Goal: Task Accomplishment & Management: Use online tool/utility

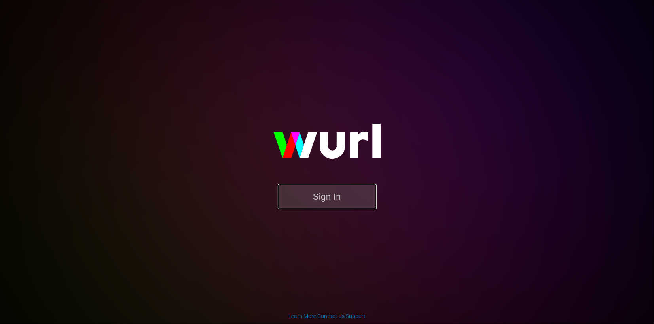
click at [303, 197] on button "Sign In" at bounding box center [327, 197] width 99 height 26
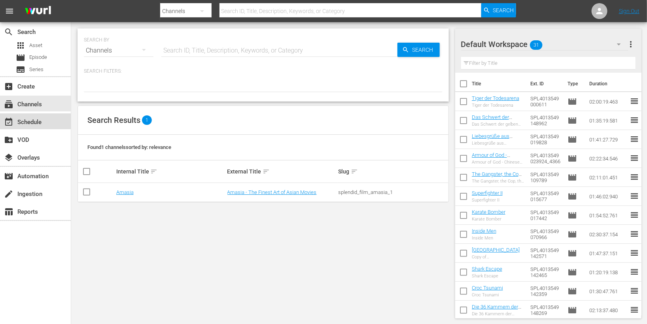
click at [34, 121] on div "event_available Schedule" at bounding box center [22, 121] width 44 height 7
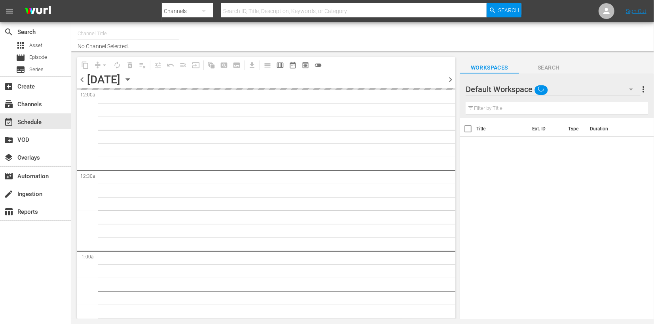
type input "Amasia (1236)"
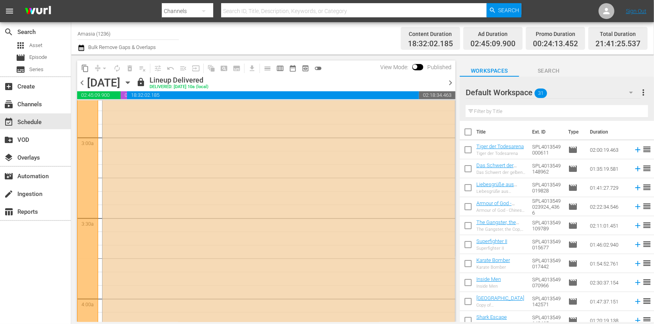
scroll to position [557, 0]
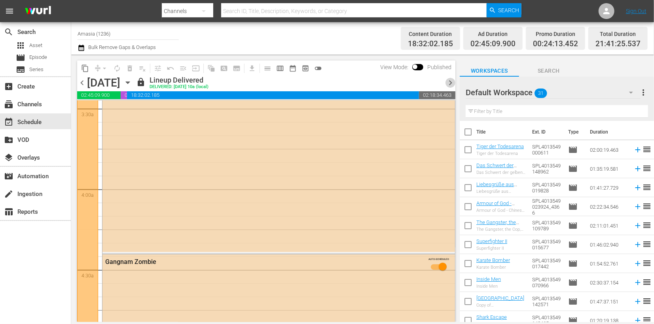
click at [446, 84] on span "chevron_right" at bounding box center [451, 83] width 10 height 10
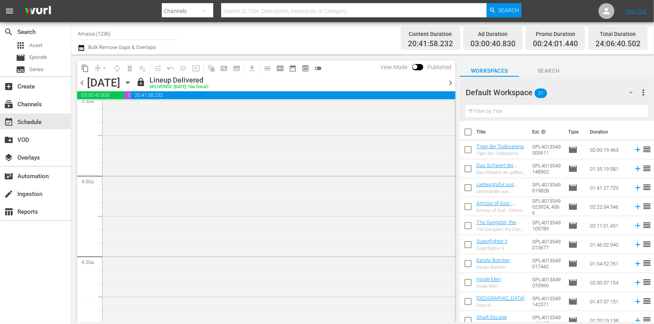
scroll to position [557, 0]
click at [446, 84] on span "chevron_right" at bounding box center [451, 83] width 10 height 10
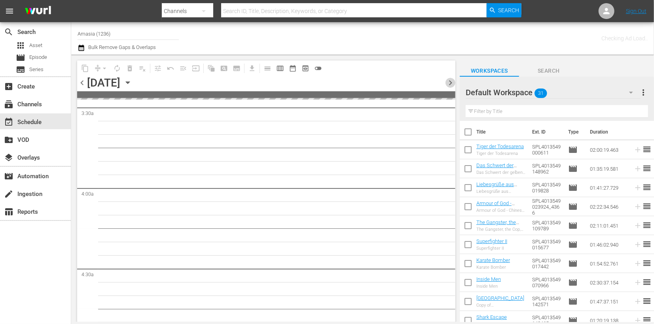
scroll to position [571, 0]
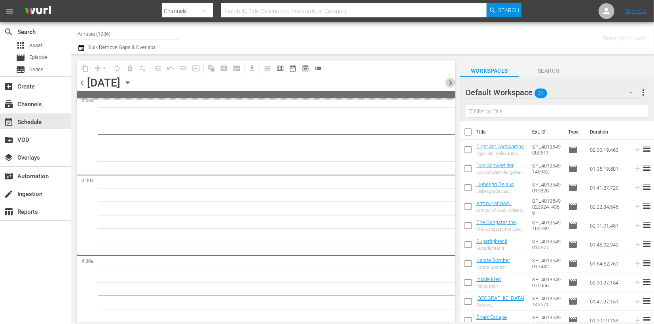
click at [446, 84] on span "chevron_right" at bounding box center [451, 83] width 10 height 10
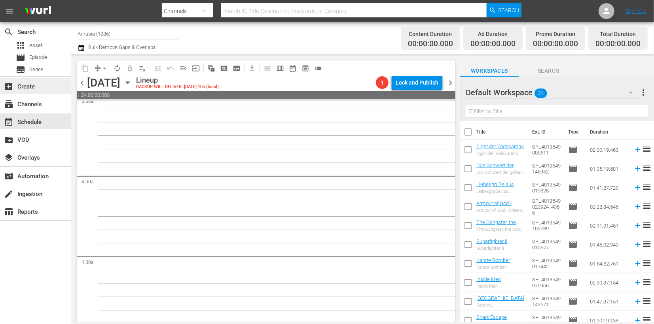
scroll to position [557, 0]
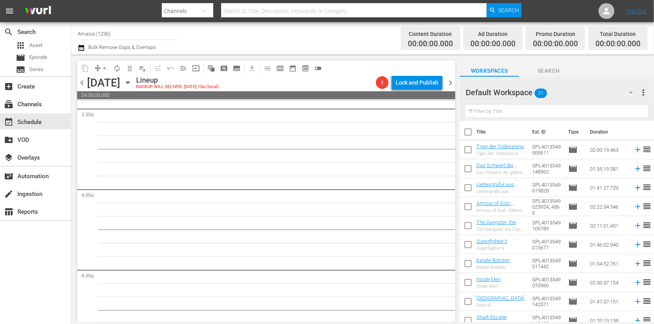
click at [81, 85] on span "chevron_left" at bounding box center [82, 83] width 10 height 10
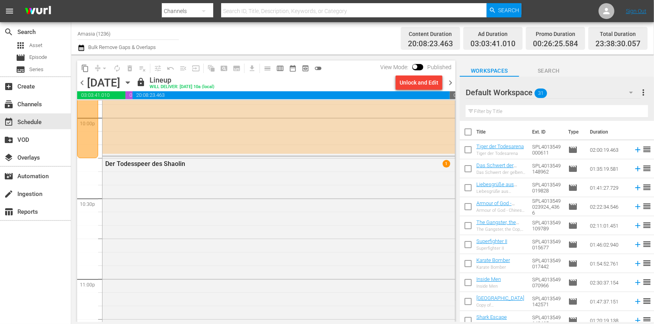
scroll to position [3661, 0]
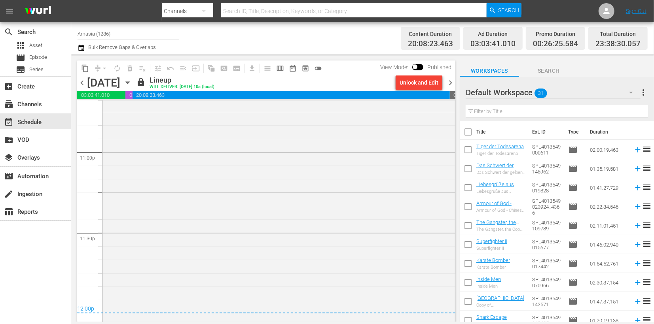
click at [450, 84] on span "chevron_right" at bounding box center [451, 83] width 10 height 10
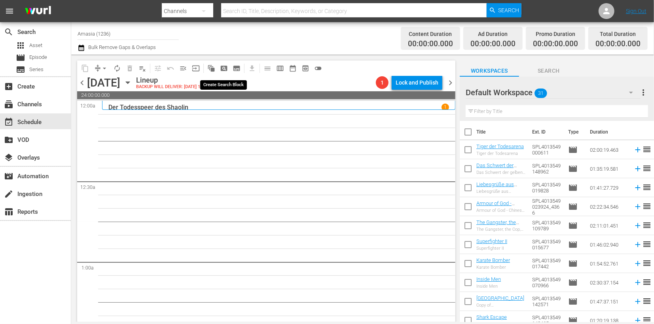
click at [223, 69] on span "pageview_outlined" at bounding box center [224, 68] width 8 height 8
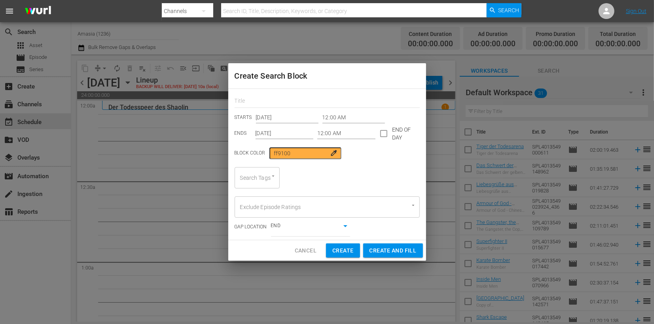
click at [333, 135] on input "12:00 AM" at bounding box center [346, 134] width 58 height 12
click div "12 : 00 AM PM 1 2 3 4 5 6 7 8 9 10 11 12 Cancel OK"
click at [352, 121] on input "12:00 AM" at bounding box center [353, 118] width 63 height 12
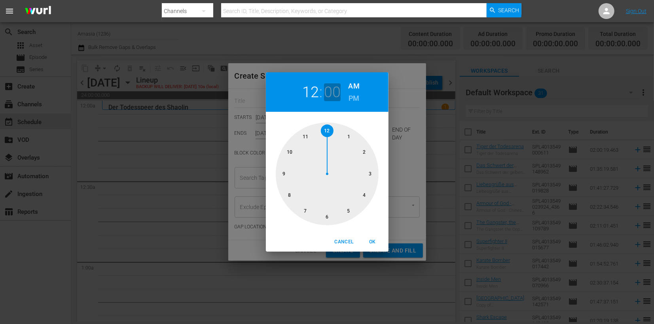
click at [332, 89] on h2 "00" at bounding box center [332, 92] width 16 height 18
click at [362, 152] on div at bounding box center [327, 174] width 103 height 103
click at [372, 237] on button "OK" at bounding box center [372, 242] width 25 height 13
type input "12:10 AM"
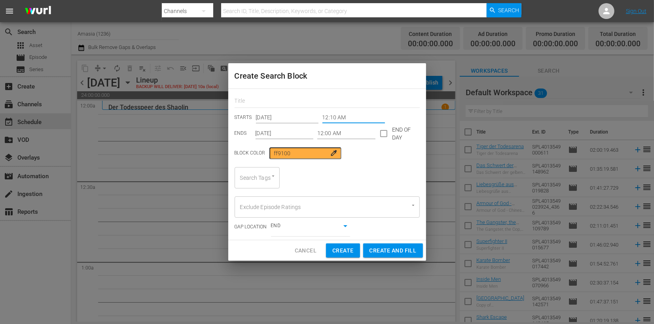
click at [337, 137] on input "12:00 AM" at bounding box center [346, 134] width 58 height 12
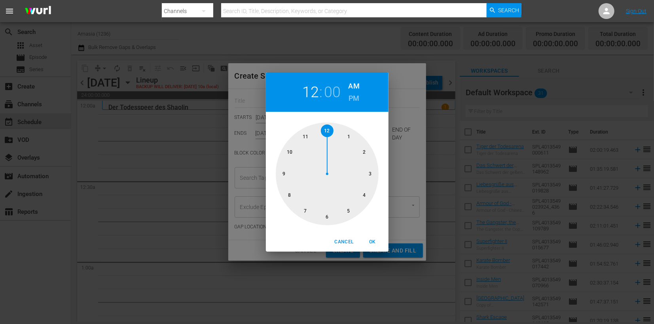
click at [289, 154] on div at bounding box center [327, 174] width 103 height 103
click at [371, 175] on div at bounding box center [327, 174] width 103 height 103
click at [344, 242] on span "Cancel" at bounding box center [343, 242] width 19 height 8
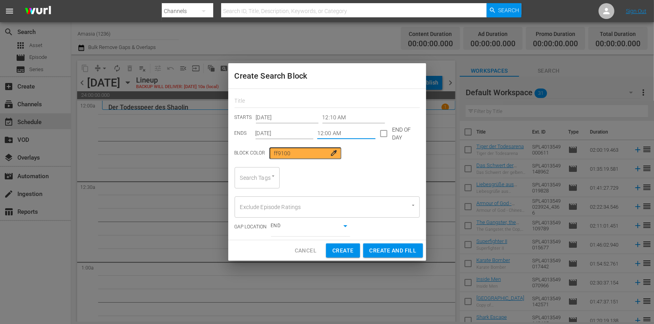
click at [325, 133] on input "12:00 AM" at bounding box center [346, 134] width 58 height 12
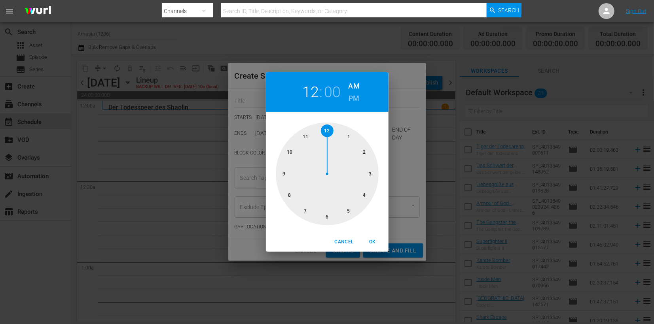
click at [330, 219] on div at bounding box center [327, 174] width 103 height 103
click at [367, 233] on div "Cancel OK" at bounding box center [327, 242] width 123 height 19
click at [375, 240] on span "OK" at bounding box center [372, 242] width 19 height 8
type input "06:00 AM"
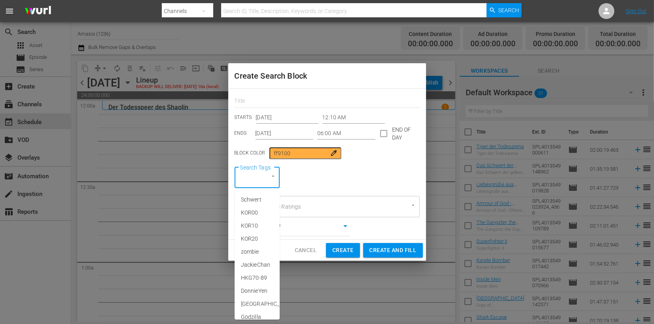
click at [252, 175] on input "Search Tags" at bounding box center [246, 178] width 16 height 14
type input "fsk"
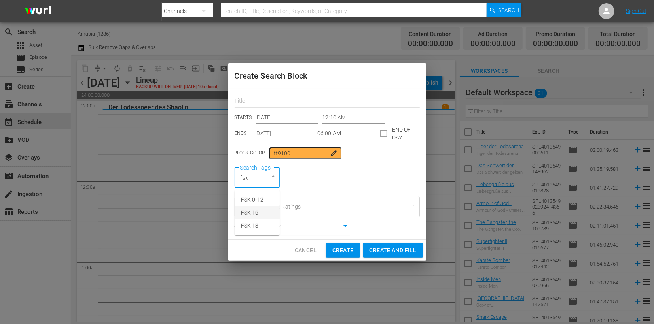
click at [247, 212] on span "FSK 16" at bounding box center [250, 213] width 18 height 8
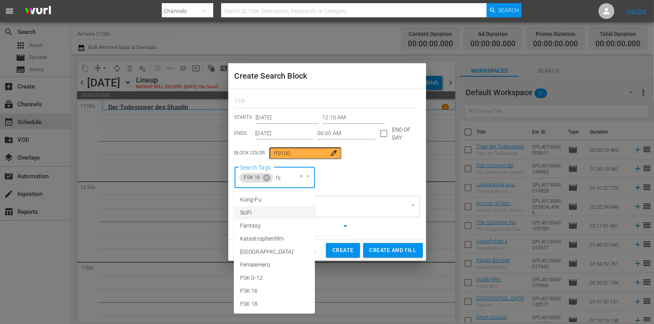
type input "fsk"
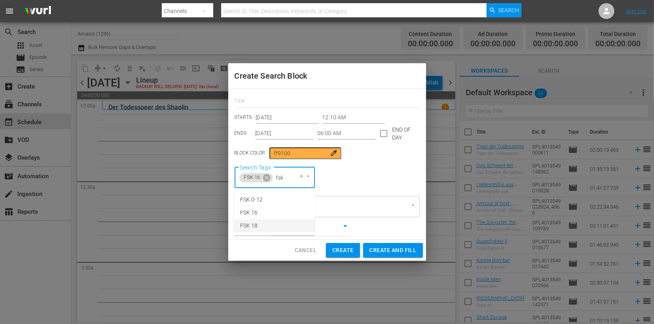
click at [250, 226] on span "FSK 18" at bounding box center [249, 226] width 18 height 8
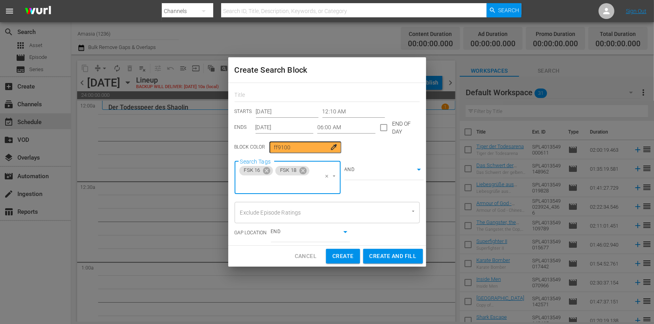
click at [363, 173] on body "menu Search By Channels Search ID, Title, Description, Keywords, or Category Se…" at bounding box center [327, 162] width 654 height 324
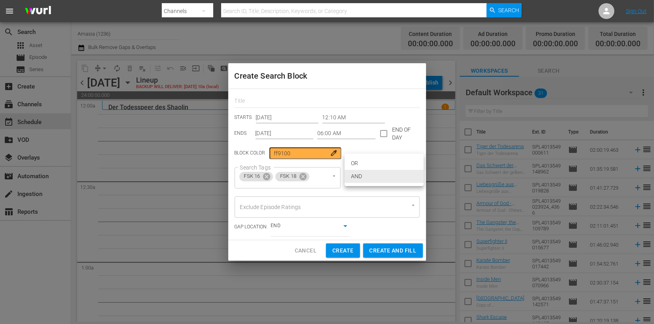
click at [364, 161] on li "OR" at bounding box center [384, 163] width 79 height 13
type input "false"
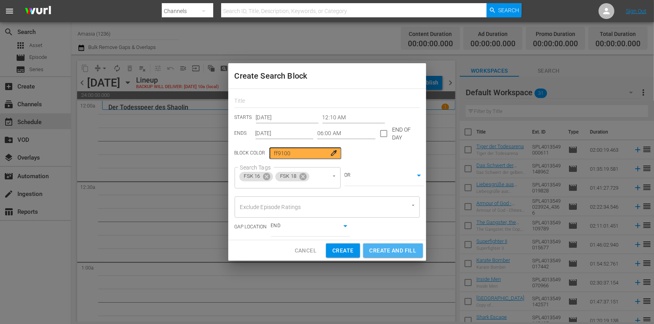
click at [389, 253] on span "Create and Fill" at bounding box center [393, 251] width 47 height 10
type input "12:00 AM"
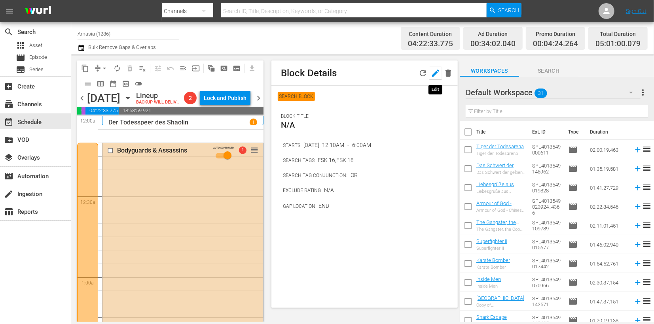
click at [432, 74] on icon "button" at bounding box center [435, 72] width 9 height 9
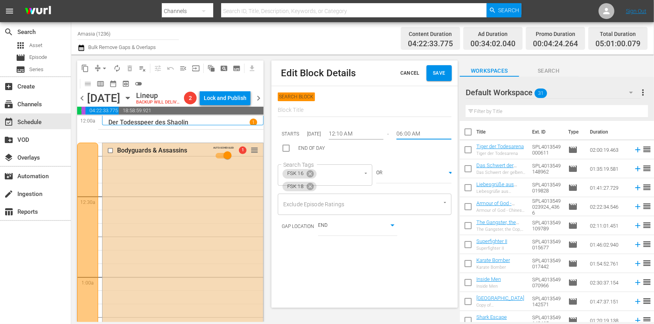
click at [421, 128] on input "06:00 AM" at bounding box center [423, 134] width 55 height 12
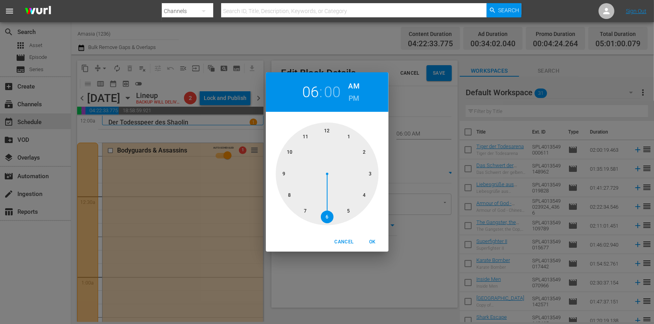
click at [339, 237] on button "Cancel" at bounding box center [343, 242] width 25 height 13
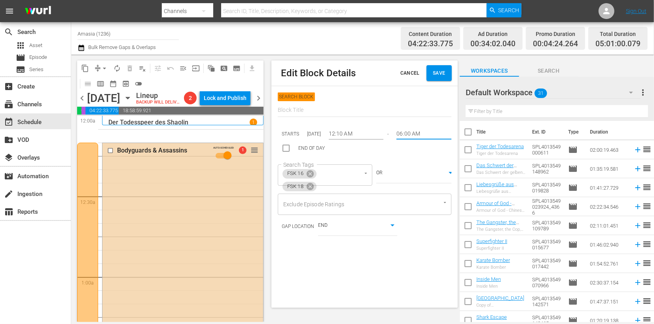
click at [353, 129] on input "12:10 AM" at bounding box center [356, 134] width 55 height 12
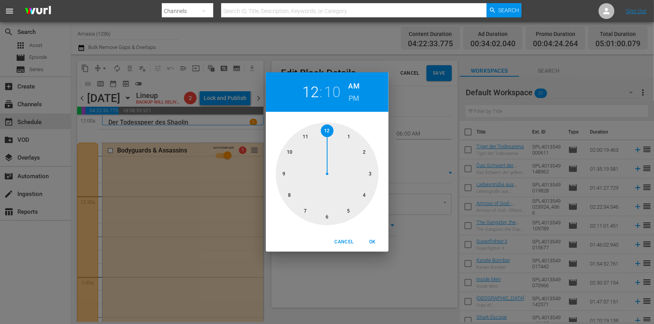
click at [323, 128] on div at bounding box center [327, 174] width 103 height 103
click at [326, 128] on div at bounding box center [327, 174] width 103 height 103
click at [369, 242] on span "OK" at bounding box center [372, 242] width 19 height 8
type input "12:00 AM"
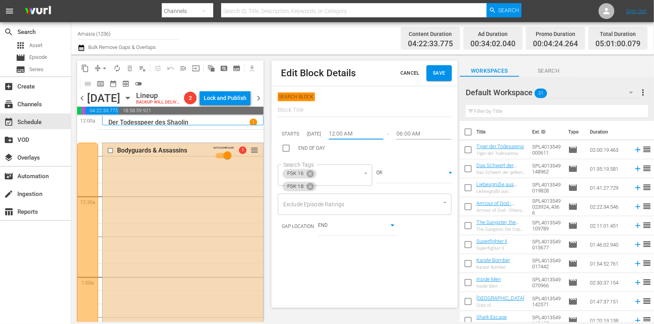
click at [430, 78] on button "Save" at bounding box center [439, 73] width 25 height 16
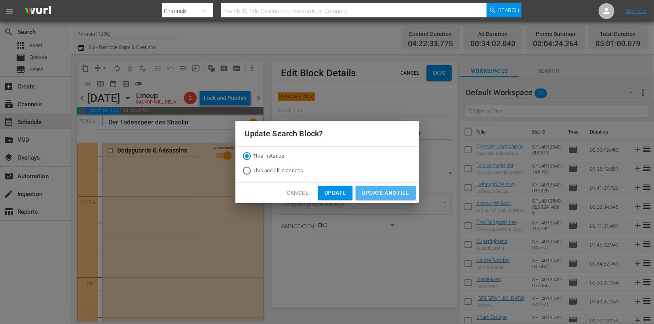
click at [391, 197] on span "Update and Fill" at bounding box center [385, 193] width 47 height 10
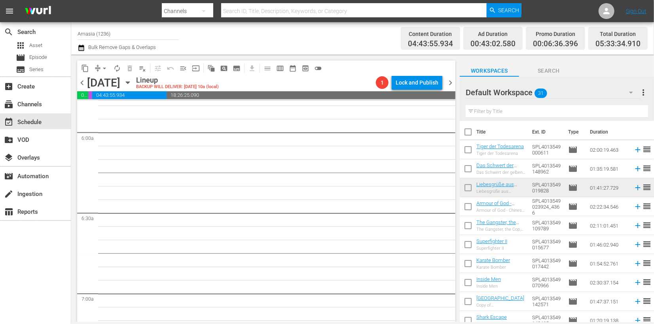
scroll to position [937, 0]
click at [586, 97] on div "Default Workspace 31" at bounding box center [553, 93] width 175 height 22
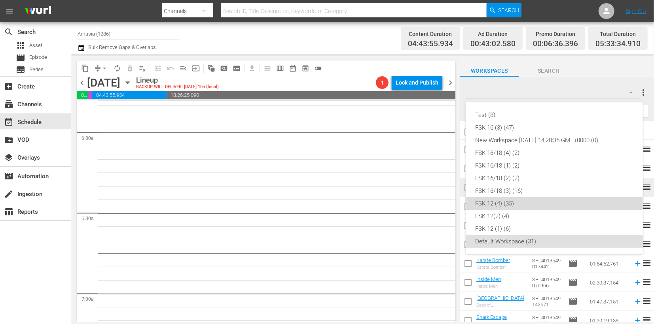
click at [488, 204] on div "FSK 12 (4) (35)" at bounding box center [554, 203] width 158 height 13
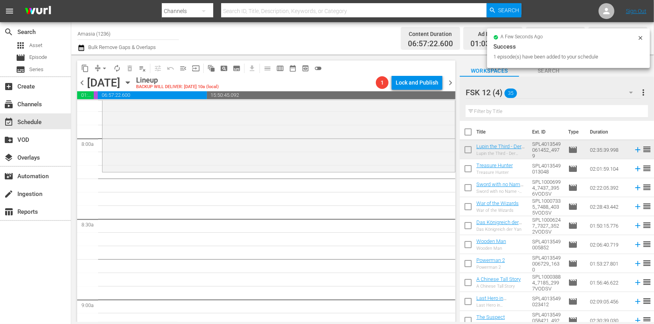
scroll to position [1259, 0]
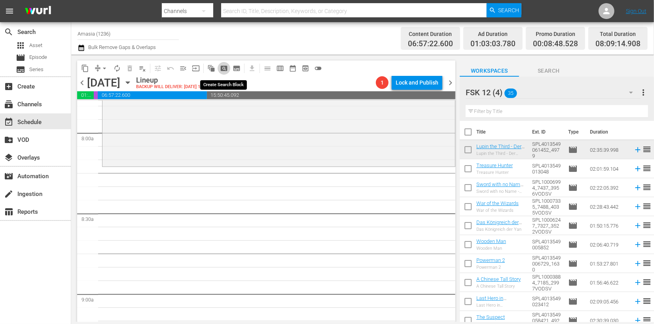
click at [222, 65] on span "pageview_outlined" at bounding box center [224, 68] width 8 height 8
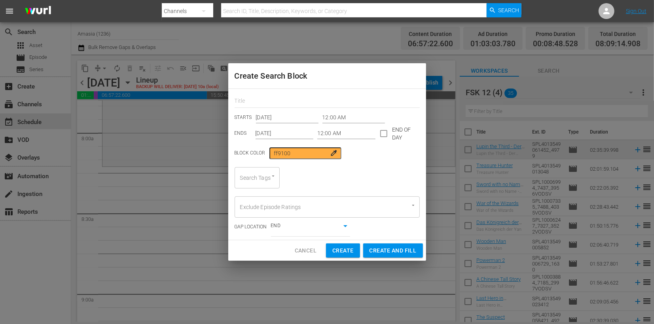
click at [354, 119] on input "12:00 AM" at bounding box center [353, 118] width 63 height 12
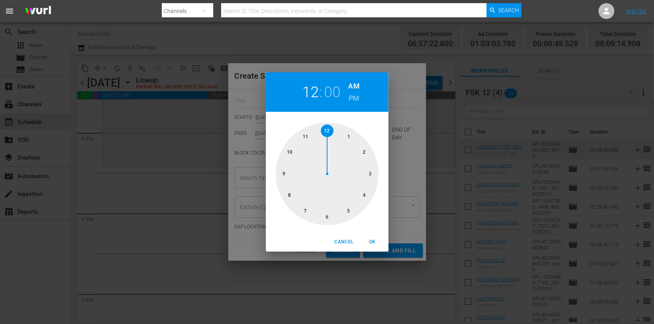
click at [291, 198] on div at bounding box center [327, 174] width 103 height 103
drag, startPoint x: 364, startPoint y: 152, endPoint x: 370, endPoint y: 242, distance: 89.6
click at [370, 242] on div "08 : 25 AM PM 00 05 10 15 20 25 30 35 40 45 50 55 Cancel OK" at bounding box center [327, 162] width 123 height 180
click at [362, 150] on div at bounding box center [327, 174] width 103 height 103
click at [374, 243] on span "OK" at bounding box center [372, 242] width 19 height 8
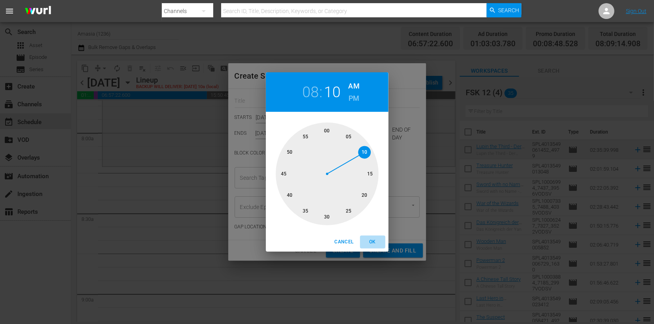
type input "08:10 AM"
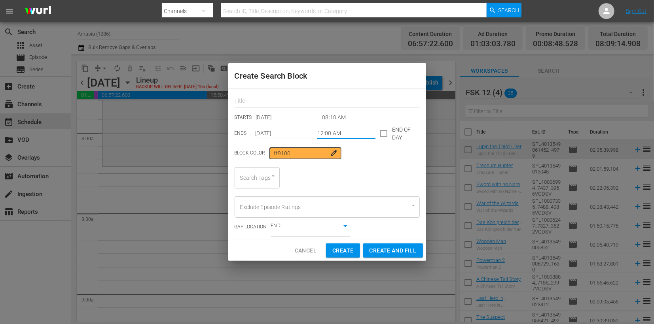
click at [337, 132] on input "12:00 AM" at bounding box center [346, 134] width 58 height 12
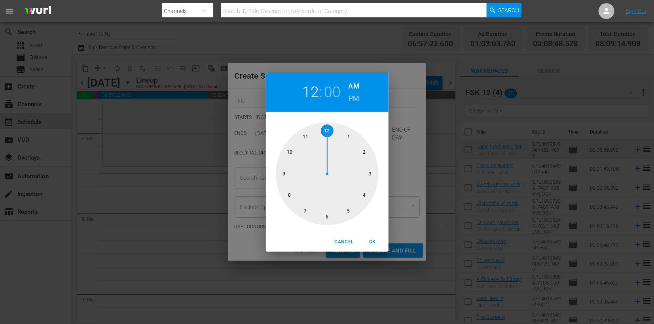
click at [292, 151] on div at bounding box center [327, 174] width 103 height 103
click at [372, 173] on div at bounding box center [327, 174] width 103 height 103
click at [349, 96] on h6 "PM" at bounding box center [354, 98] width 11 height 13
click at [370, 239] on span "OK" at bounding box center [372, 242] width 19 height 8
type input "10:15 PM"
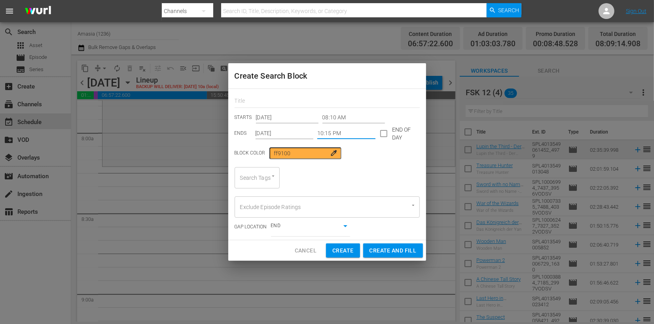
click at [260, 176] on div "Search Tags" at bounding box center [257, 177] width 45 height 21
type input "fsk"
click at [258, 202] on span "FSK 0-12" at bounding box center [252, 200] width 23 height 8
click at [383, 248] on span "Create and Fill" at bounding box center [393, 251] width 47 height 10
type input "12:00 AM"
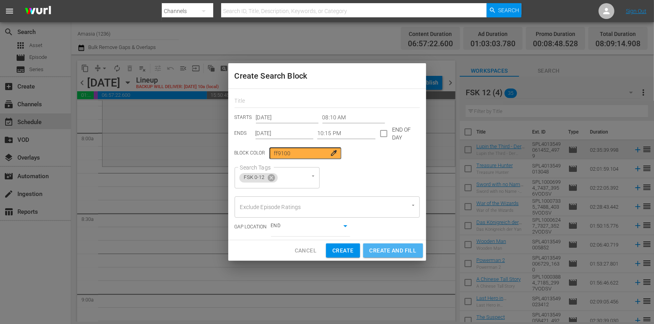
type input "12:00 AM"
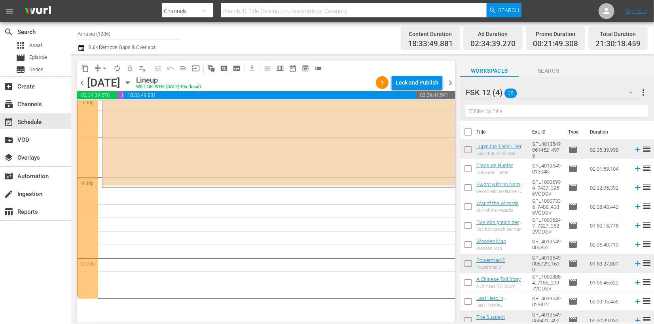
scroll to position [3395, 0]
click at [67, 182] on div "movie_filter Automation" at bounding box center [35, 176] width 71 height 16
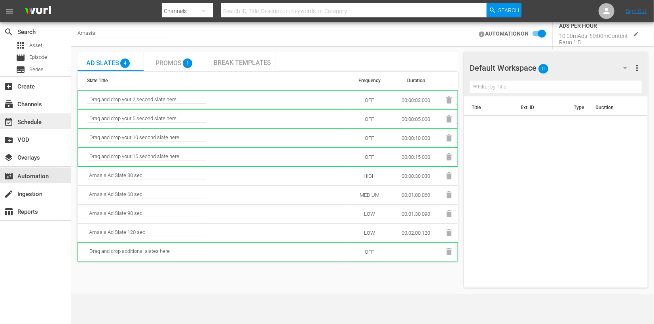
click at [36, 121] on div "event_available Schedule" at bounding box center [22, 121] width 44 height 7
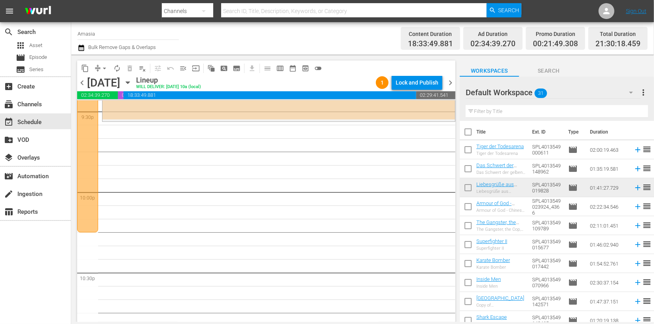
scroll to position [3451, 0]
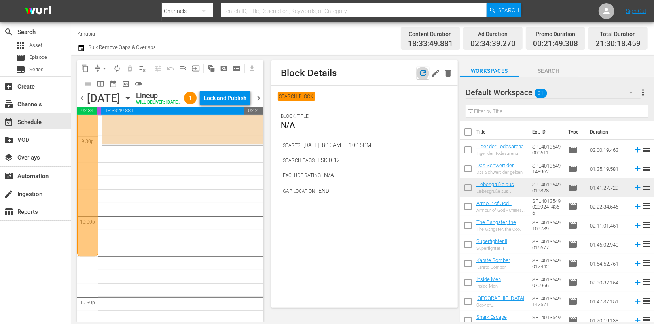
click at [422, 75] on icon "button" at bounding box center [422, 72] width 9 height 9
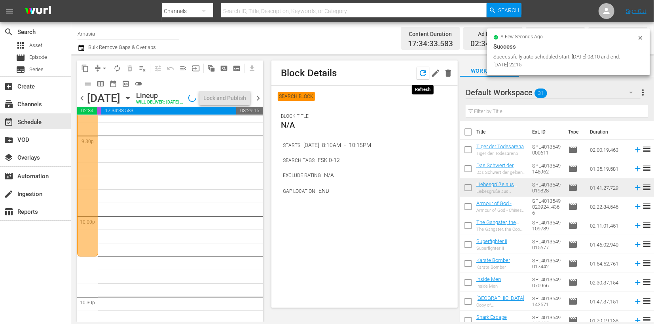
scroll to position [3397, 0]
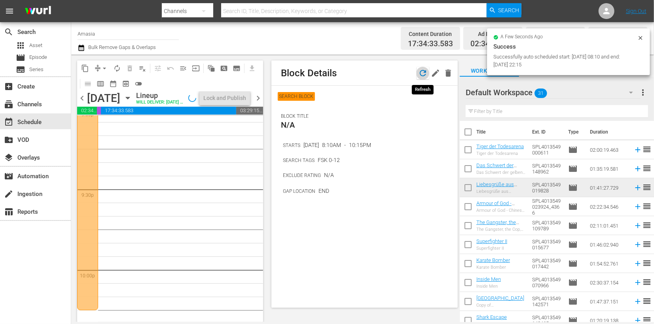
click at [422, 75] on icon "button" at bounding box center [422, 72] width 9 height 9
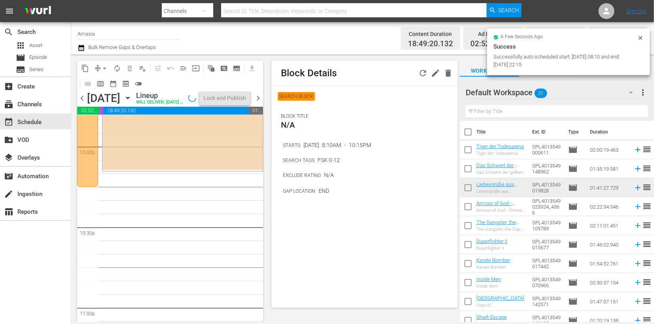
scroll to position [3480, 0]
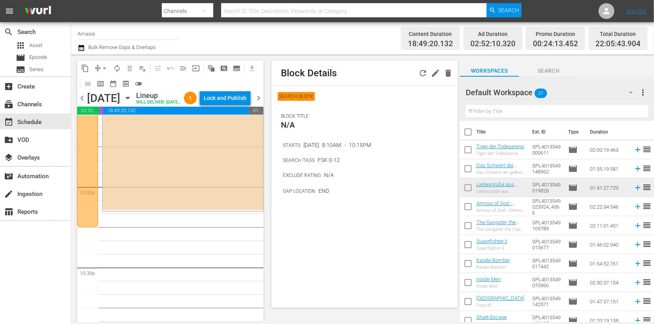
click at [584, 87] on div "Default Workspace 31" at bounding box center [553, 93] width 175 height 22
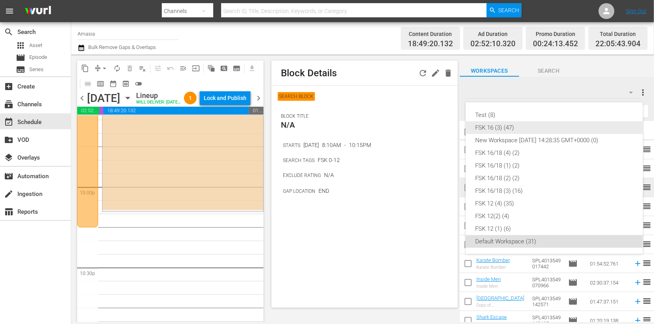
click at [504, 130] on div "FSK 16 (3) (47)" at bounding box center [554, 127] width 158 height 13
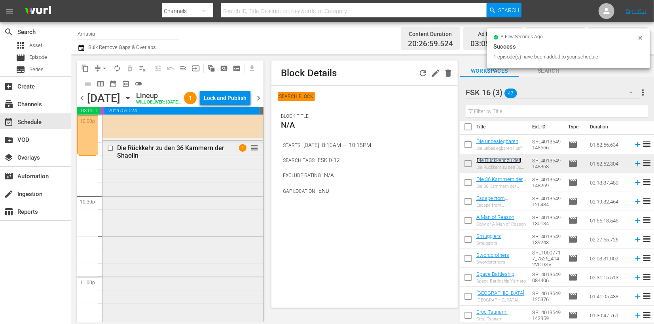
scroll to position [3686, 0]
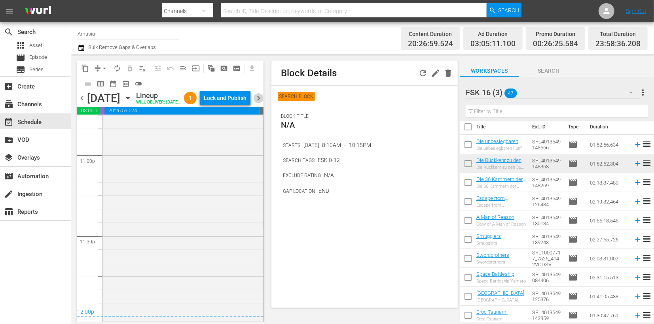
click at [258, 103] on span "chevron_right" at bounding box center [259, 98] width 10 height 10
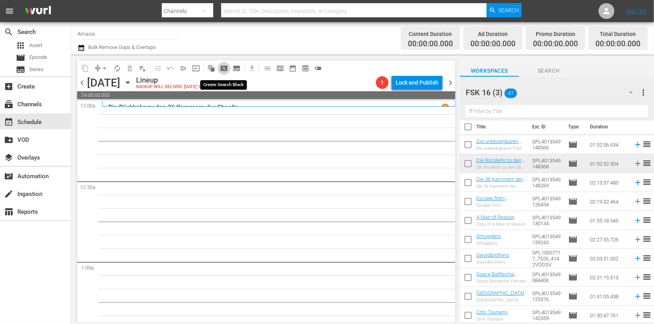
click at [223, 68] on span "pageview_outlined" at bounding box center [224, 68] width 8 height 8
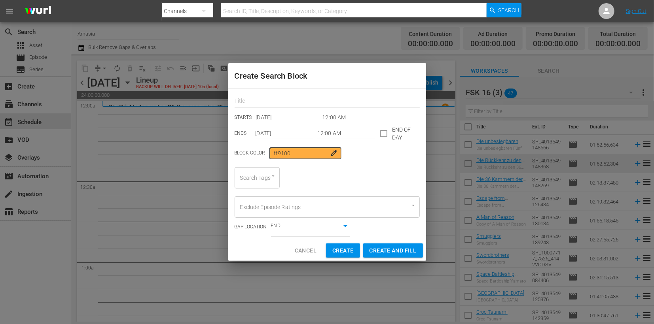
click at [328, 133] on input "12:00 AM" at bounding box center [346, 134] width 58 height 12
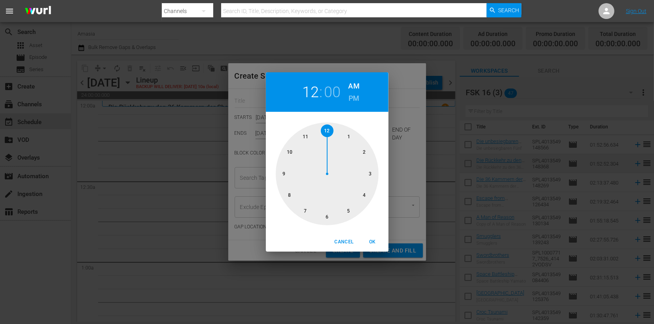
click at [326, 210] on div at bounding box center [327, 174] width 103 height 103
click at [373, 239] on span "OK" at bounding box center [372, 242] width 19 height 8
type input "06:00 AM"
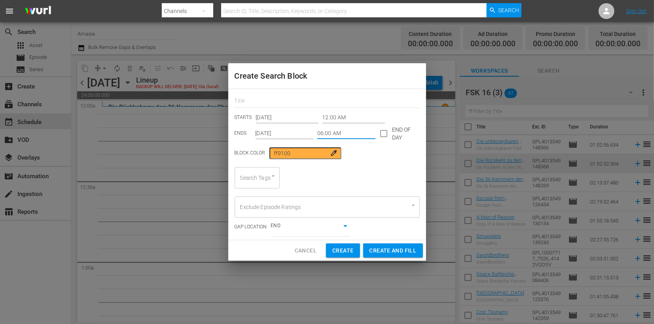
click at [260, 178] on div "Search Tags" at bounding box center [257, 177] width 45 height 21
type input "fsk"
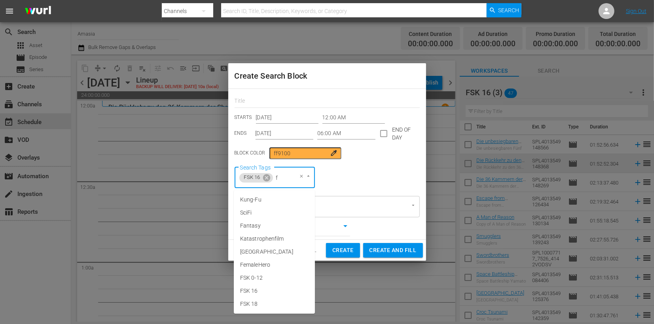
type input "fs"
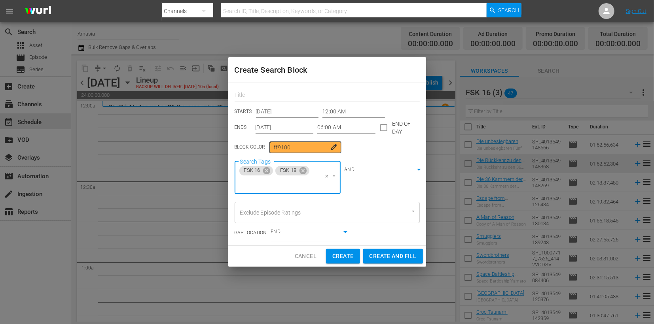
click at [385, 170] on body "menu Search By Channels Search ID, Title, Description, Keywords, or Category Se…" at bounding box center [327, 162] width 654 height 324
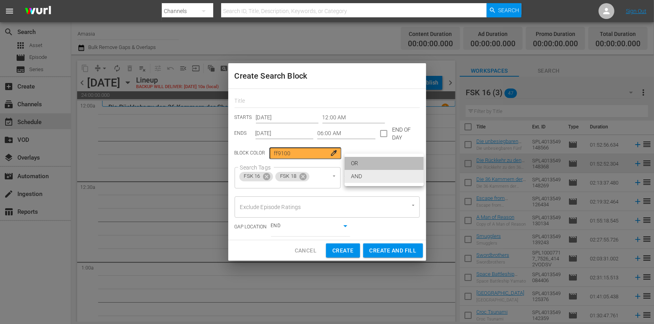
click at [384, 167] on li "OR" at bounding box center [384, 163] width 79 height 13
type input "false"
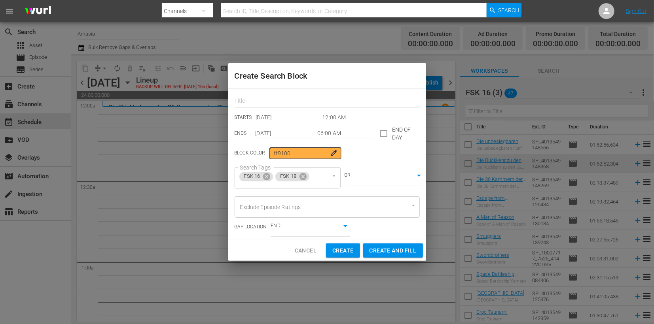
click at [392, 258] on button "Create and Fill" at bounding box center [393, 251] width 60 height 15
type input "12:00 AM"
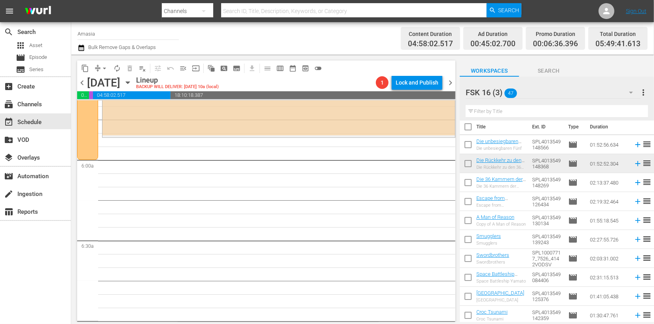
scroll to position [910, 0]
click at [535, 89] on div "FSK 16 (3) 47" at bounding box center [553, 93] width 175 height 22
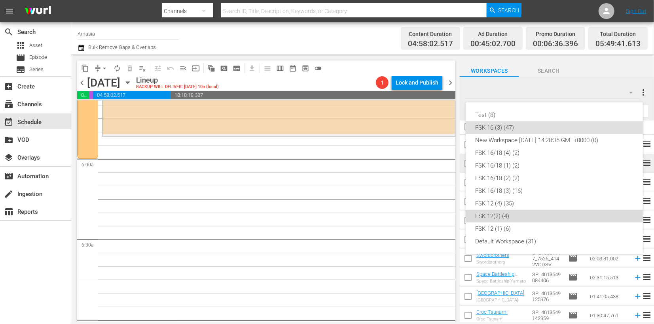
click at [496, 213] on div "FSK 12(2) (4)" at bounding box center [554, 216] width 158 height 13
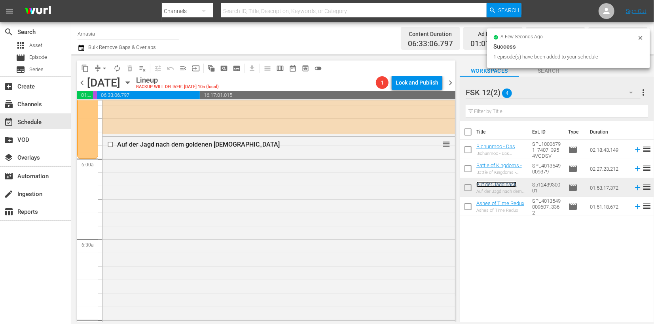
scroll to position [1084, 0]
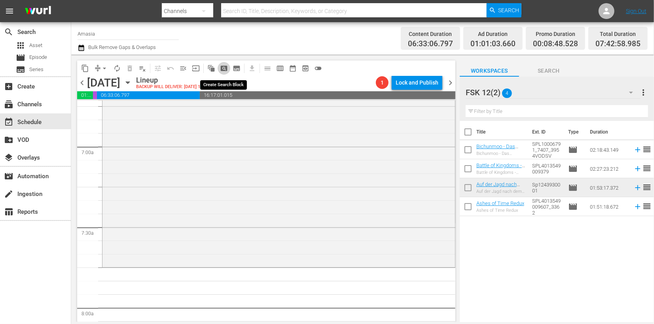
click at [220, 68] on span "pageview_outlined" at bounding box center [224, 68] width 8 height 8
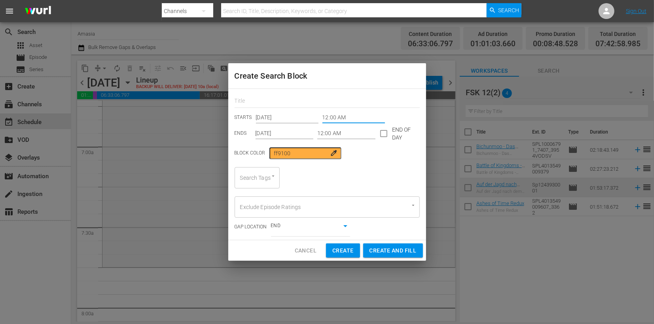
click at [332, 119] on input "12:00 AM" at bounding box center [353, 118] width 63 height 12
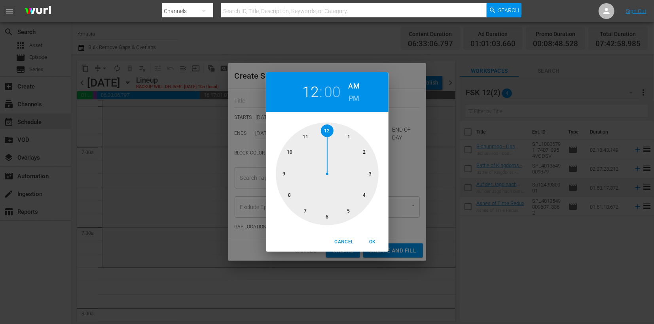
click at [304, 207] on div at bounding box center [327, 174] width 103 height 103
click at [363, 149] on div at bounding box center [327, 174] width 103 height 103
drag, startPoint x: 372, startPoint y: 242, endPoint x: 374, endPoint y: 154, distance: 87.9
click at [374, 154] on div "07 : 10 AM PM 00 05 10 15 20 25 30 35 40 45 50 55 Cancel OK" at bounding box center [327, 162] width 123 height 180
click at [374, 154] on div at bounding box center [327, 174] width 103 height 103
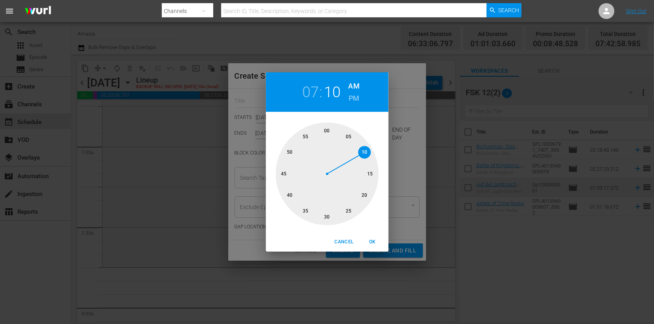
drag, startPoint x: 372, startPoint y: 240, endPoint x: 370, endPoint y: 149, distance: 91.0
click at [370, 149] on div "07 : 10 AM PM 00 05 10 15 20 25 30 35 40 45 50 55 Cancel OK" at bounding box center [327, 162] width 123 height 180
click at [370, 149] on div at bounding box center [327, 174] width 103 height 103
click at [372, 241] on span "OK" at bounding box center [372, 242] width 19 height 8
type input "07:10 AM"
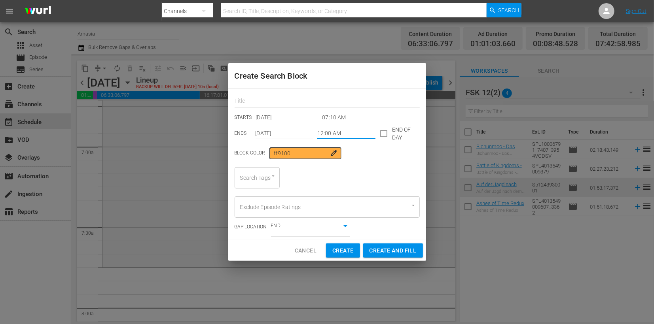
click at [323, 129] on input "12:00 AM" at bounding box center [346, 134] width 58 height 12
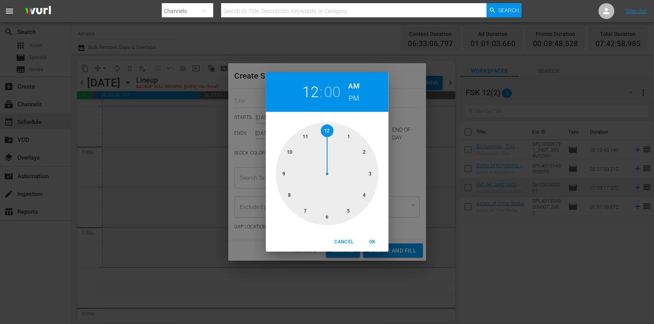
click at [294, 152] on div at bounding box center [327, 174] width 103 height 103
click at [372, 173] on div at bounding box center [327, 174] width 103 height 103
click at [353, 103] on h6 "PM" at bounding box center [354, 98] width 11 height 13
click at [375, 241] on span "OK" at bounding box center [372, 242] width 19 height 8
type input "10:15 PM"
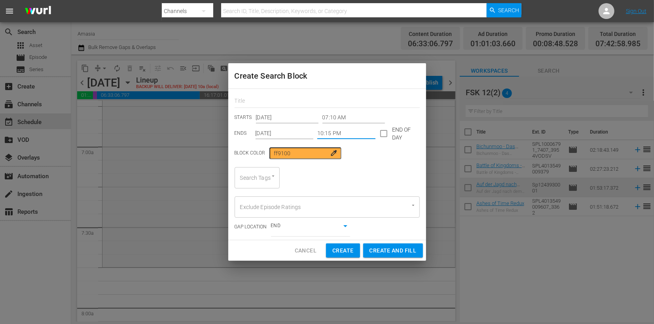
click at [245, 183] on input "Search Tags" at bounding box center [246, 178] width 16 height 14
type input "fsk"
click at [253, 198] on span "FSK 0-12" at bounding box center [252, 200] width 23 height 8
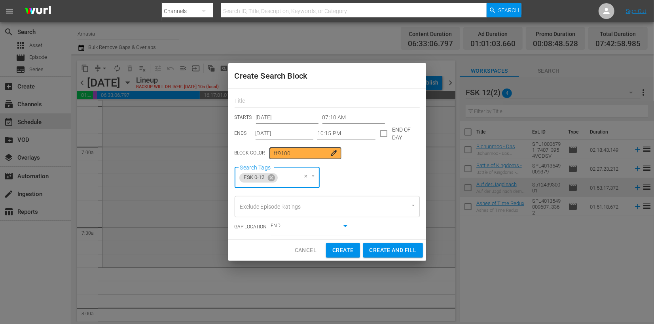
click at [385, 251] on span "Create and Fill" at bounding box center [393, 251] width 47 height 10
type input "12:00 AM"
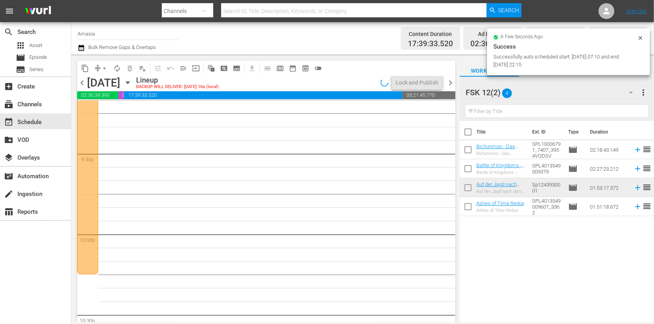
scroll to position [3439, 0]
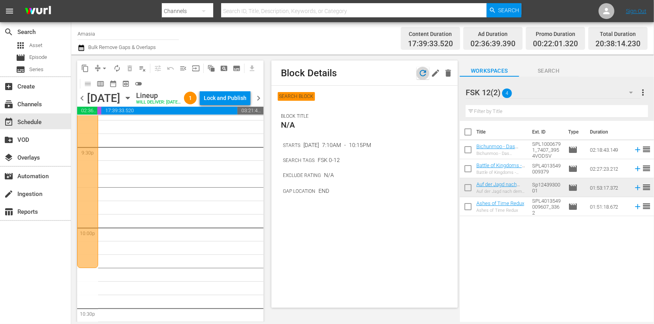
click at [421, 76] on icon "button" at bounding box center [422, 72] width 9 height 9
click at [422, 76] on icon "button" at bounding box center [423, 73] width 6 height 6
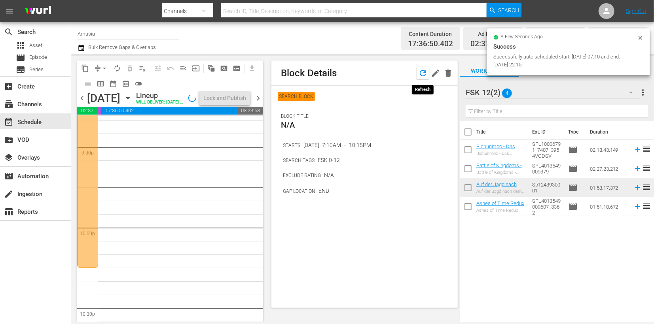
scroll to position [3453, 0]
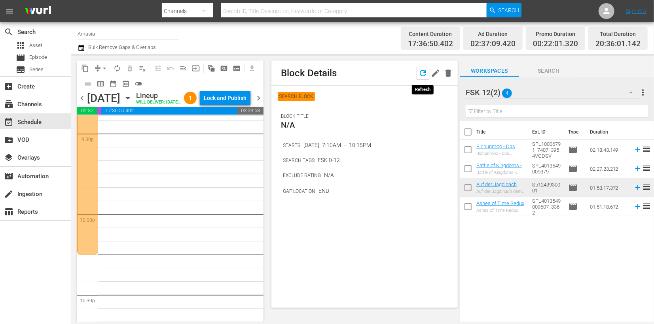
click at [422, 76] on icon "button" at bounding box center [423, 73] width 6 height 6
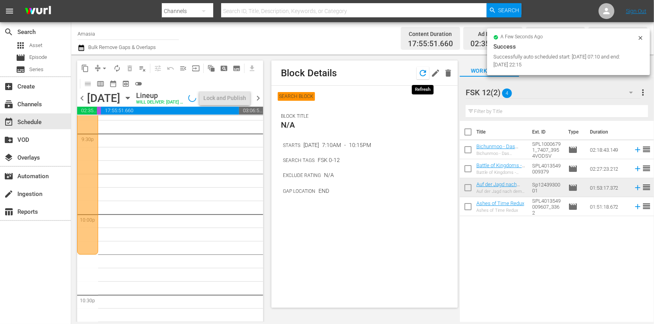
scroll to position [3466, 0]
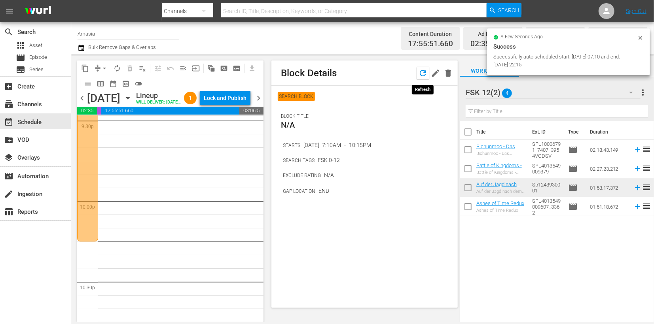
click at [418, 74] on icon "button" at bounding box center [422, 72] width 9 height 9
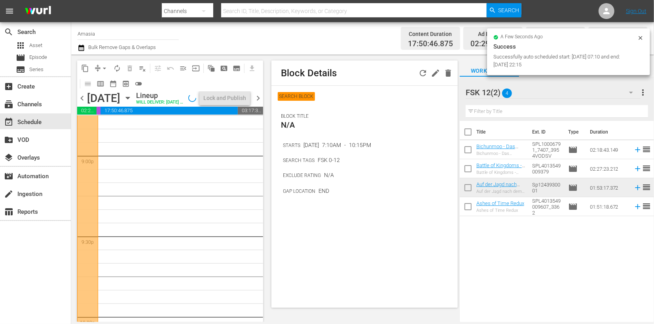
scroll to position [3363, 0]
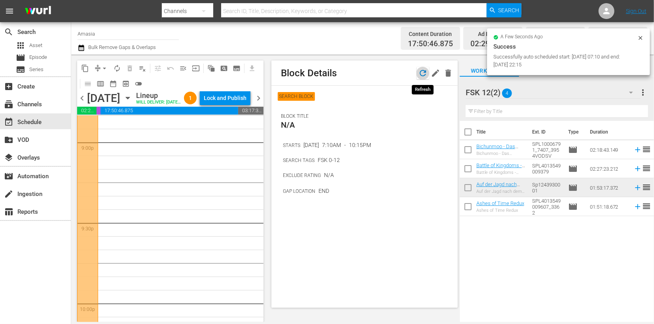
click at [419, 70] on icon "button" at bounding box center [422, 72] width 9 height 9
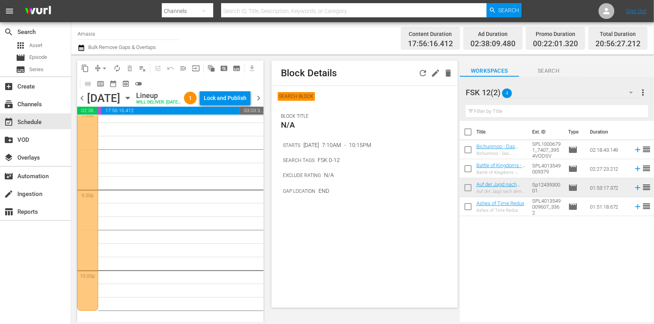
scroll to position [3421, 0]
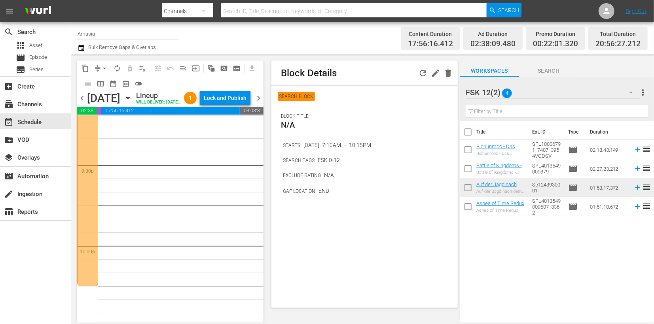
click at [541, 98] on div "FSK 12(2) 4" at bounding box center [553, 93] width 175 height 22
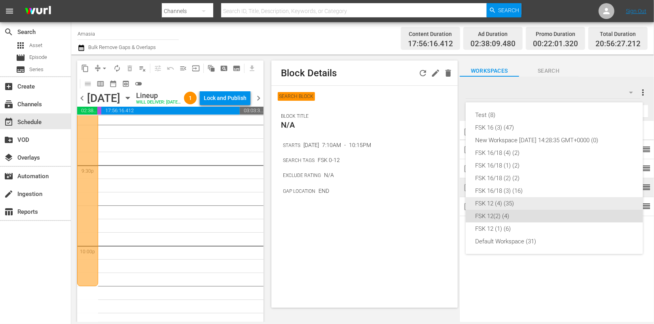
click at [507, 199] on div "FSK 12 (4) (35)" at bounding box center [554, 203] width 158 height 13
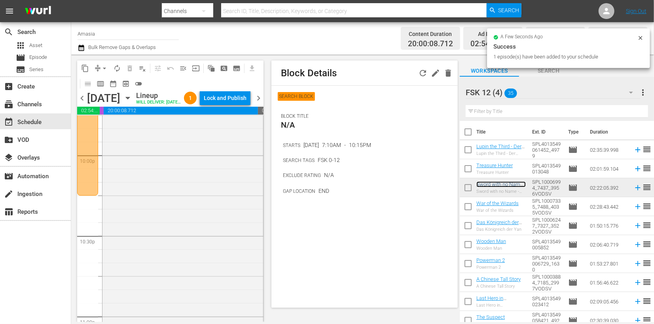
scroll to position [3681, 0]
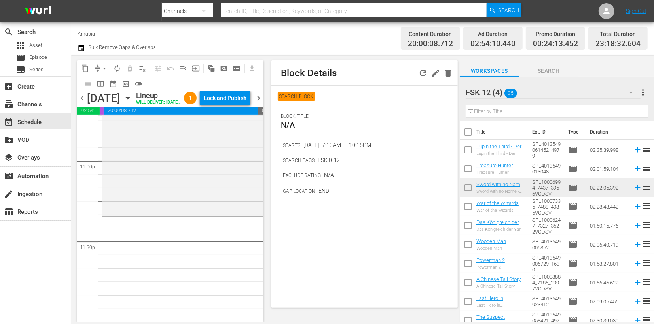
click at [608, 93] on div "FSK 12 (4) 35" at bounding box center [553, 93] width 175 height 22
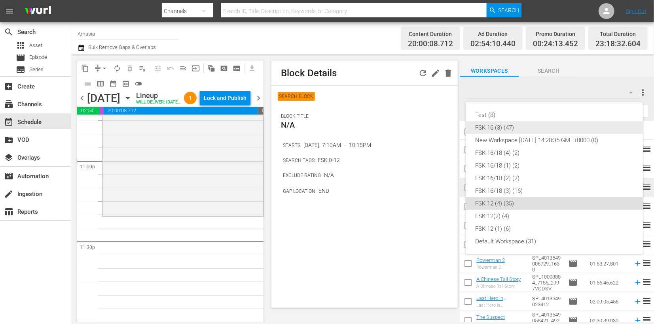
click at [494, 129] on div "FSK 16 (3) (47)" at bounding box center [554, 127] width 158 height 13
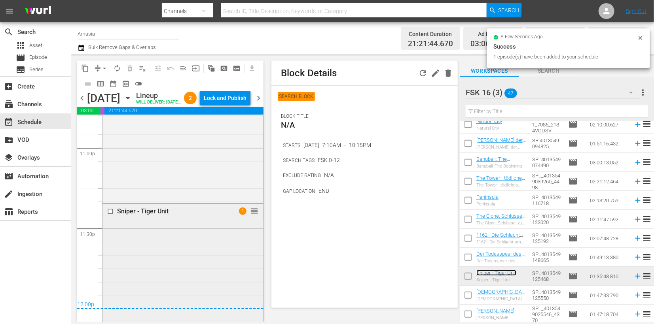
scroll to position [3833, 0]
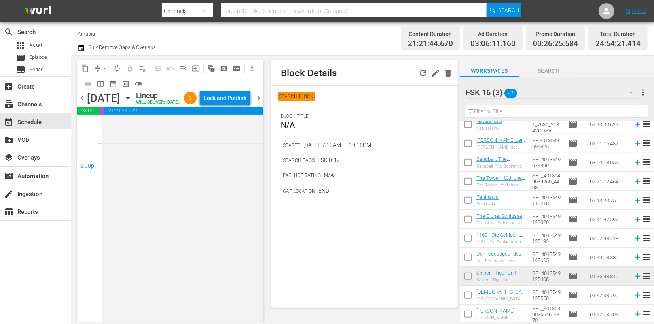
click at [232, 91] on div "chevron_left [DATE] [DATE] Lineup WILL DELIVER: [DATE] 10a (local) 2 Lock and P…" at bounding box center [170, 98] width 186 height 15
click at [233, 100] on div "Lock and Publish" at bounding box center [225, 98] width 43 height 14
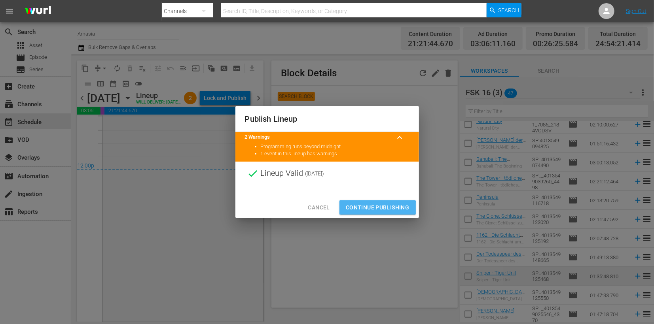
click at [364, 209] on span "Continue Publishing" at bounding box center [378, 208] width 64 height 10
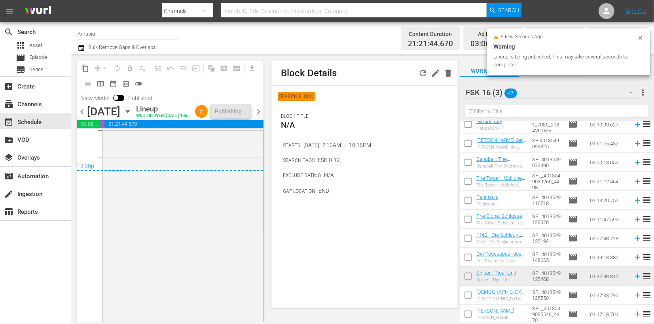
click at [85, 117] on span "chevron_left" at bounding box center [82, 112] width 10 height 10
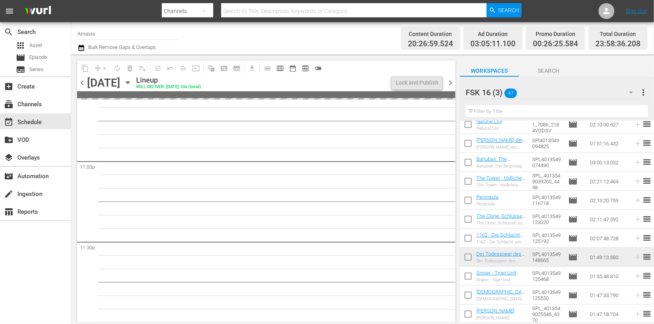
scroll to position [3657, 0]
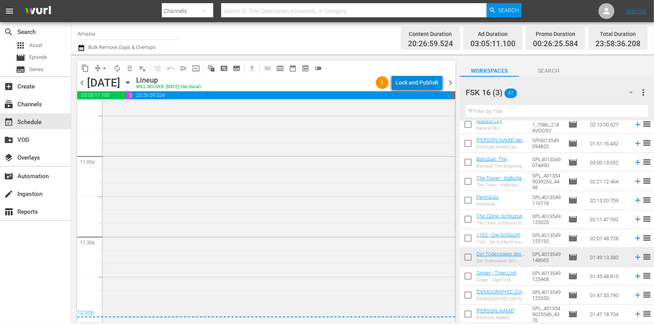
click at [414, 85] on div "Lock and Publish" at bounding box center [417, 83] width 43 height 14
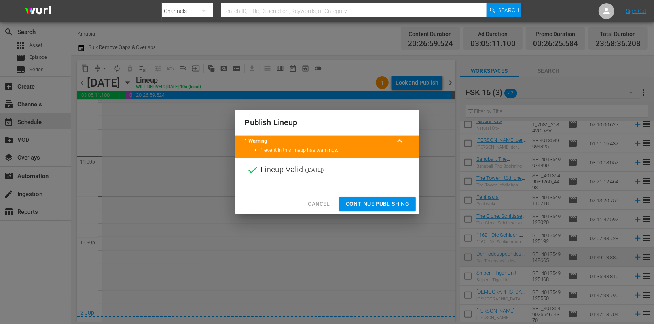
click at [385, 200] on span "Continue Publishing" at bounding box center [378, 204] width 64 height 10
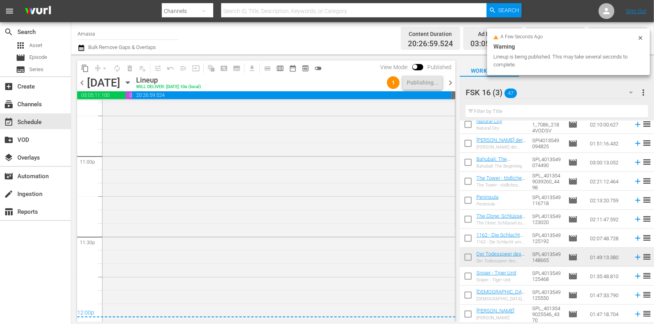
click at [80, 83] on span "chevron_left" at bounding box center [82, 83] width 10 height 10
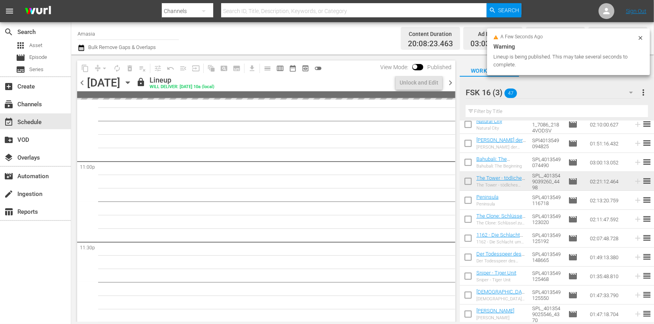
scroll to position [3661, 0]
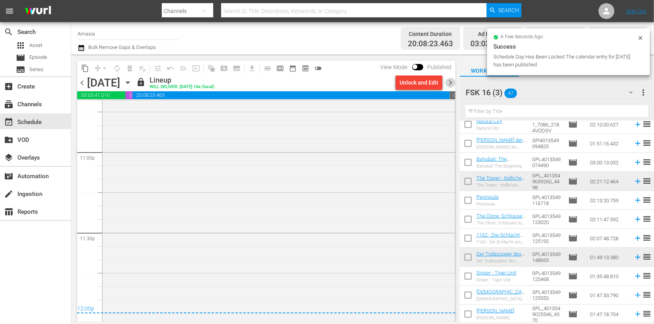
click at [448, 83] on span "chevron_right" at bounding box center [451, 83] width 10 height 10
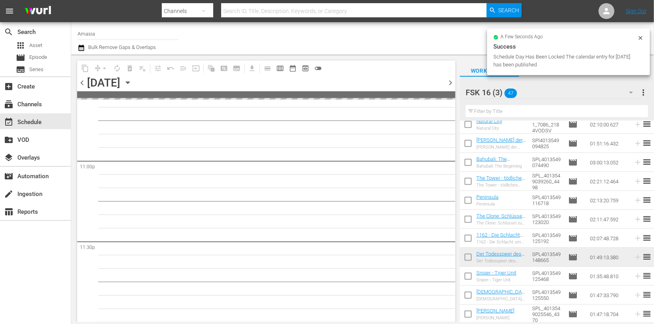
scroll to position [3651, 0]
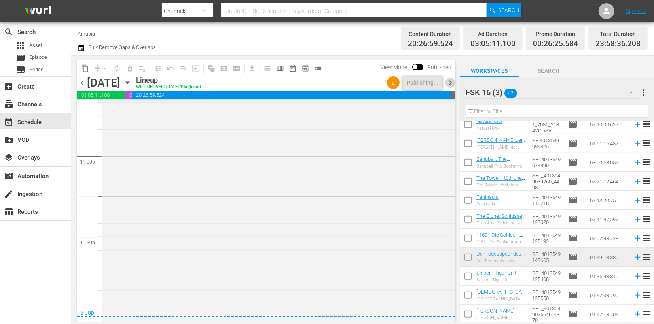
click at [448, 83] on span "chevron_right" at bounding box center [451, 83] width 10 height 10
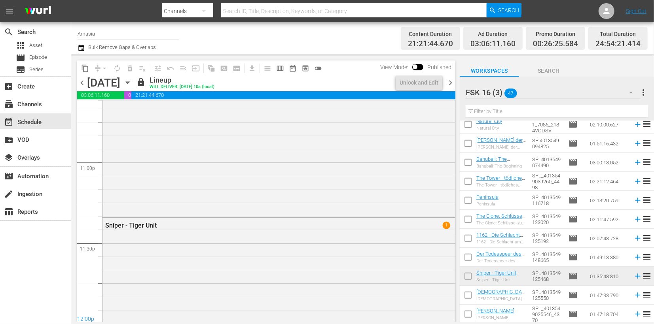
scroll to position [3804, 0]
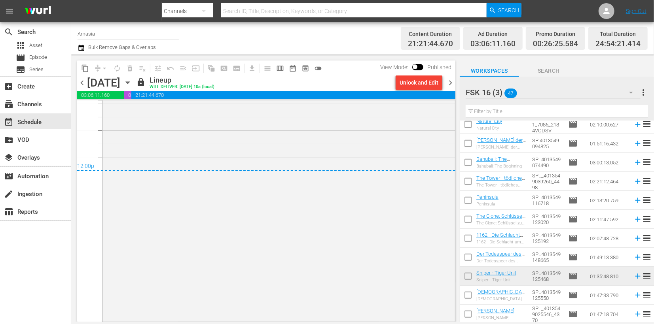
click at [82, 82] on span "chevron_left" at bounding box center [82, 83] width 10 height 10
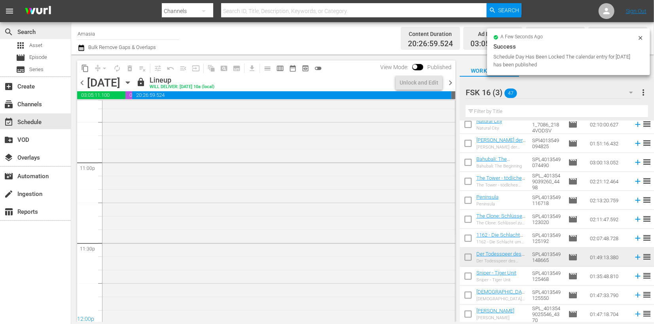
scroll to position [3657, 0]
